Goal: Transaction & Acquisition: Purchase product/service

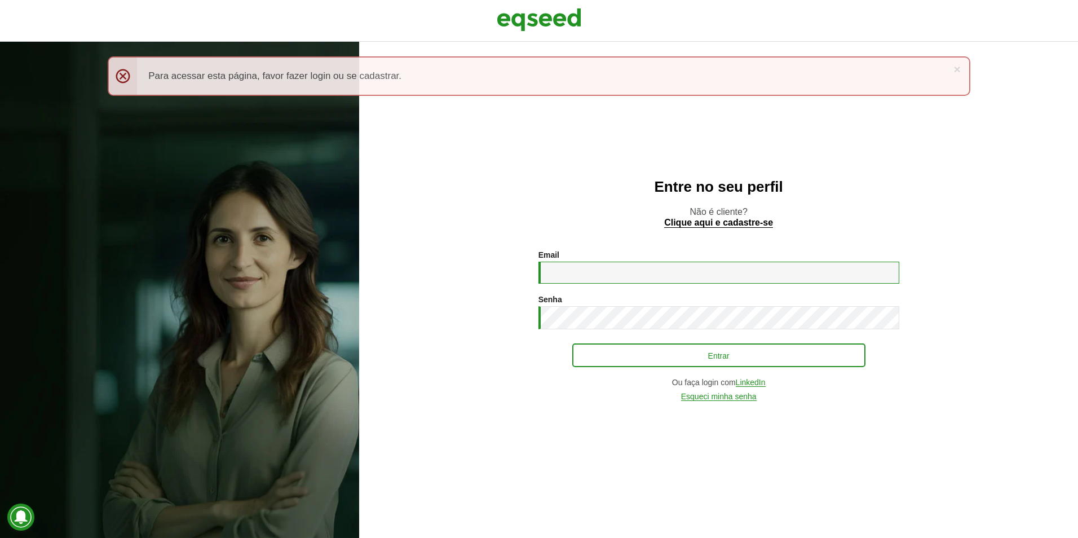
type input "**********"
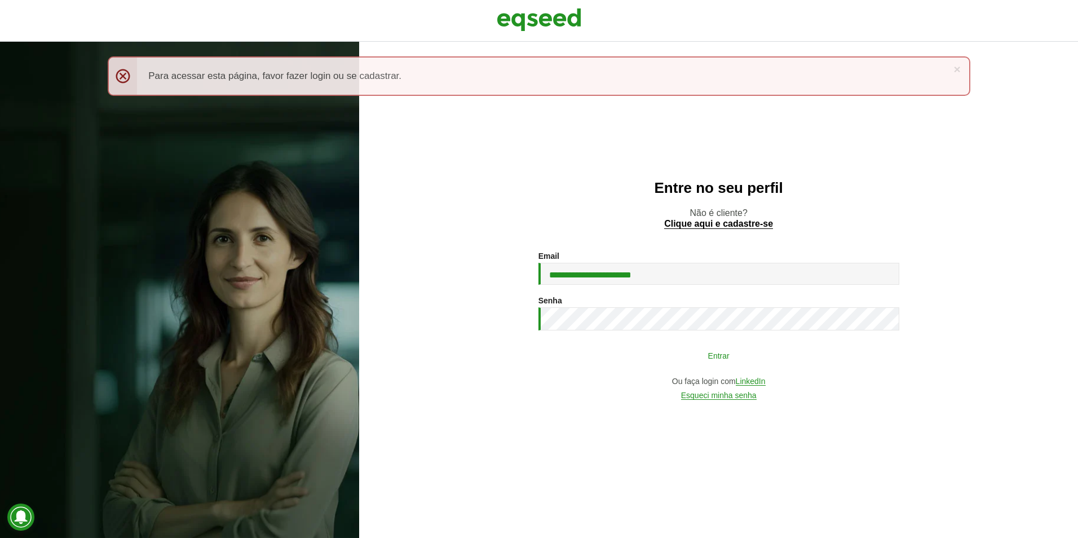
click at [695, 357] on button "Entrar" at bounding box center [718, 354] width 293 height 21
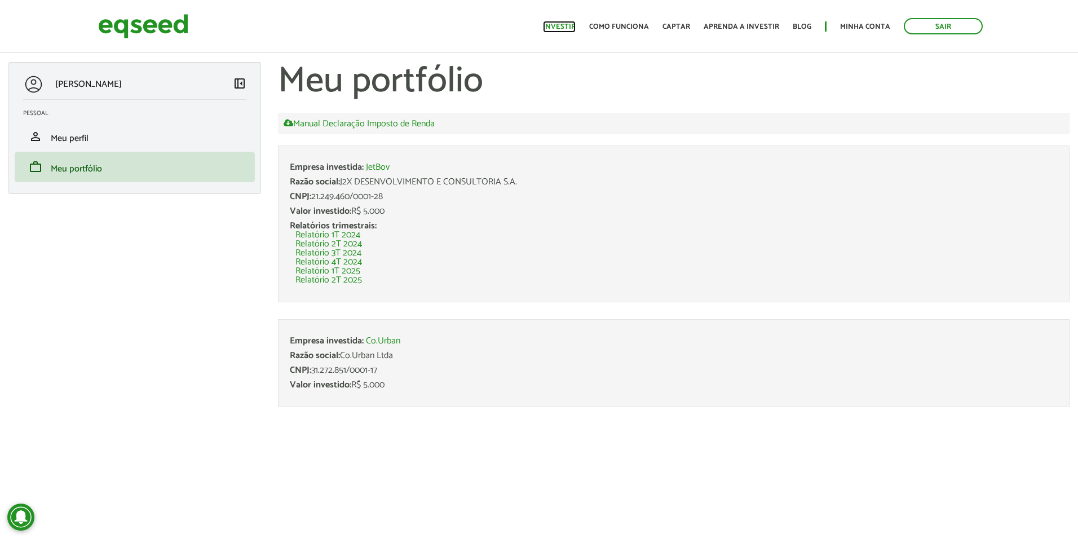
click at [565, 30] on link "Investir" at bounding box center [559, 26] width 33 height 7
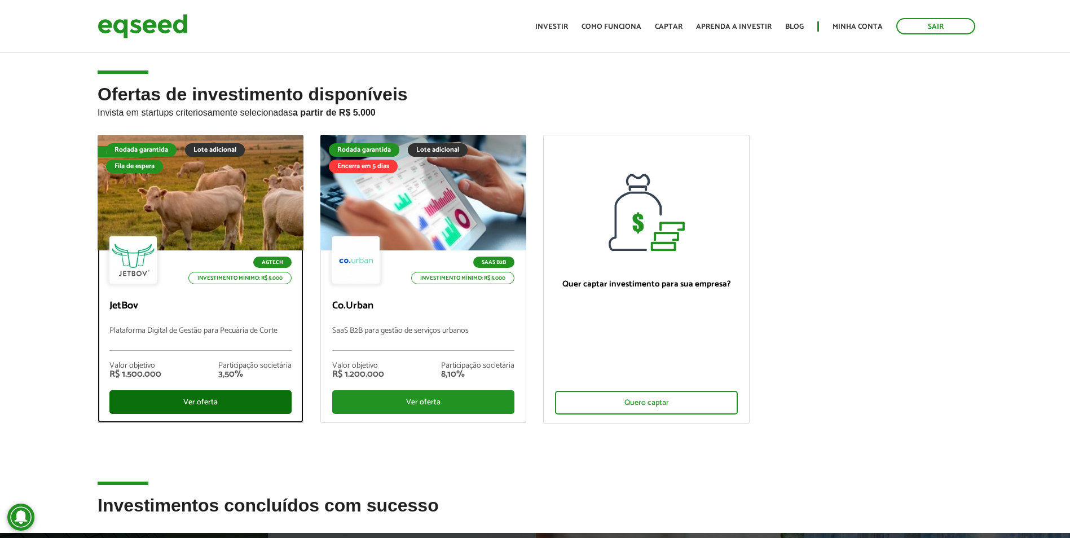
click at [244, 405] on div "Ver oferta" at bounding box center [200, 402] width 182 height 24
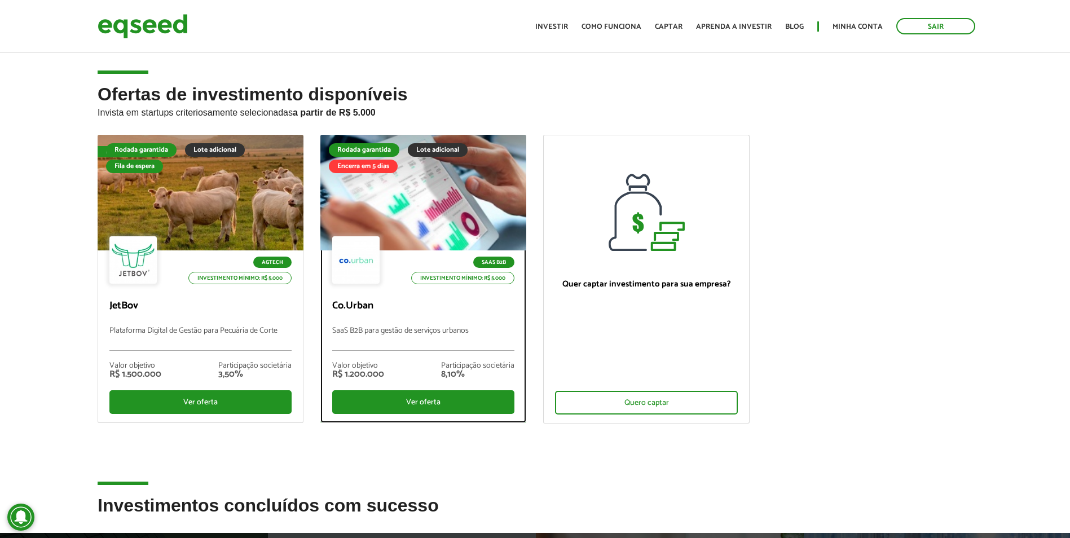
click at [427, 188] on div at bounding box center [423, 192] width 247 height 139
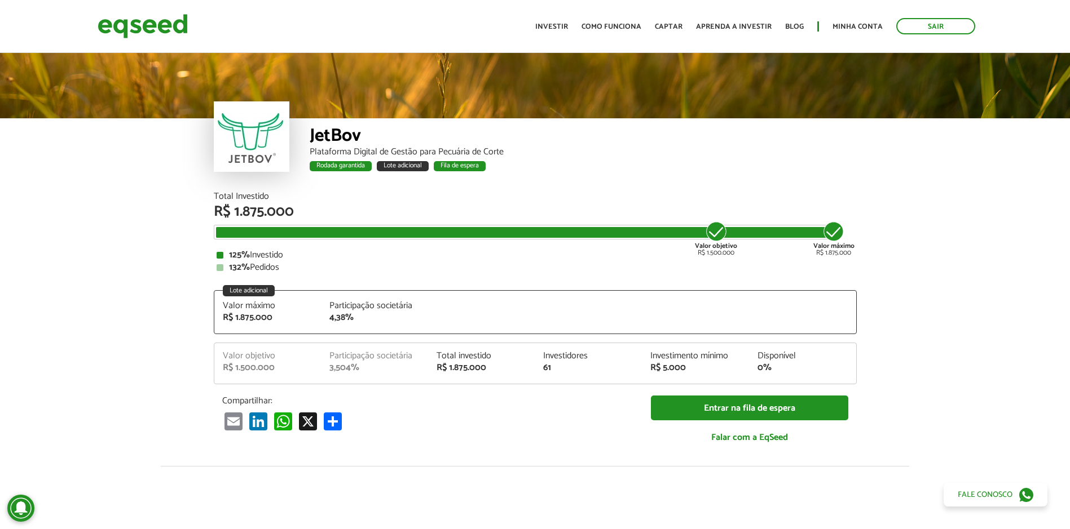
scroll to position [1276, 0]
